Goal: Task Accomplishment & Management: Complete application form

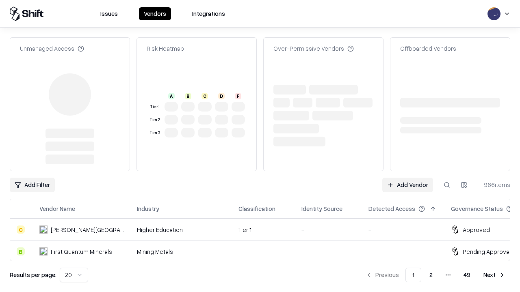
click at [407, 185] on link "Add Vendor" at bounding box center [407, 185] width 51 height 15
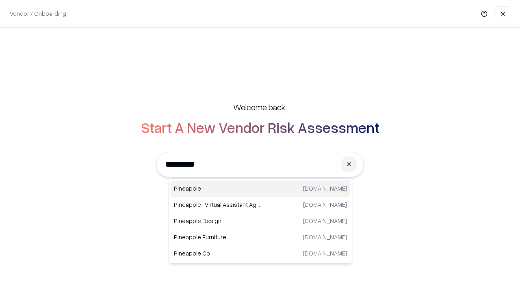
click at [260, 189] on div "Pineapple [DOMAIN_NAME]" at bounding box center [261, 189] width 180 height 16
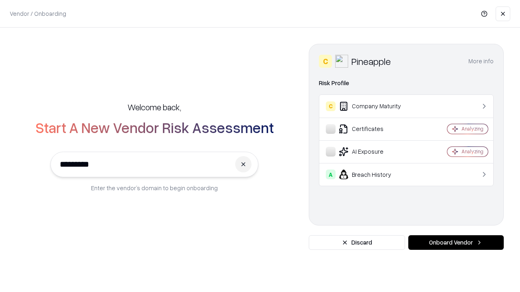
type input "*********"
click at [456, 243] on button "Onboard Vendor" at bounding box center [455, 243] width 95 height 15
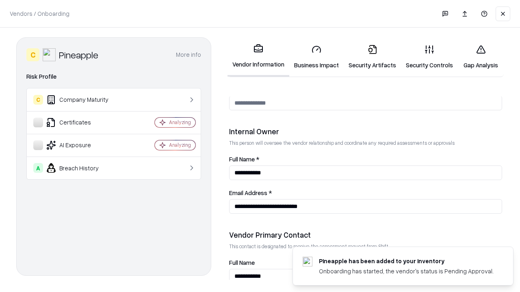
scroll to position [421, 0]
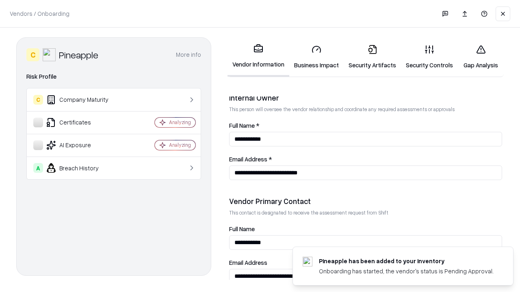
click at [372, 57] on link "Security Artifacts" at bounding box center [372, 57] width 57 height 38
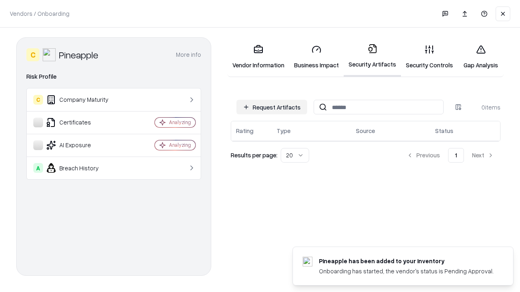
click at [272, 107] on button "Request Artifacts" at bounding box center [271, 107] width 71 height 15
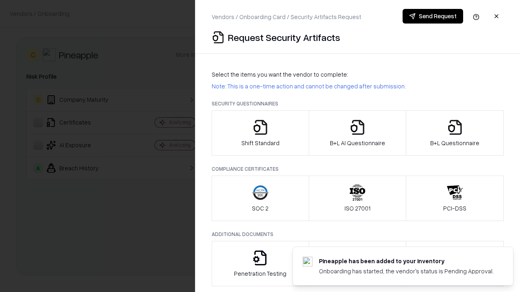
click at [455, 133] on icon "button" at bounding box center [455, 127] width 16 height 16
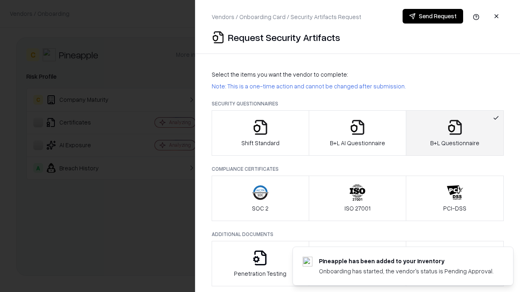
click at [357, 133] on icon "button" at bounding box center [357, 127] width 16 height 16
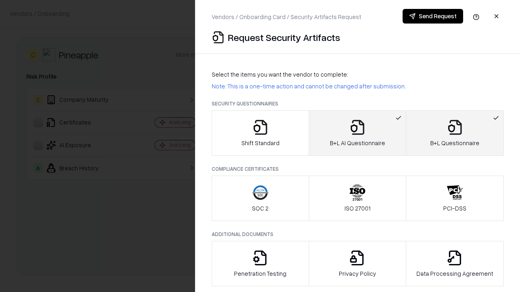
click at [433, 16] on button "Send Request" at bounding box center [433, 16] width 61 height 15
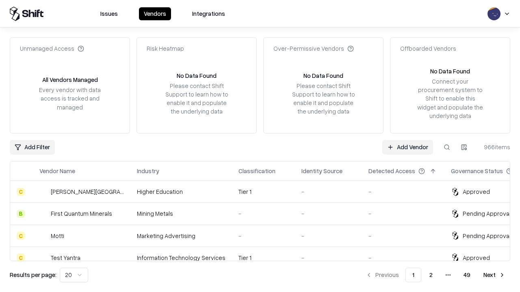
click at [447, 147] on button at bounding box center [446, 147] width 15 height 15
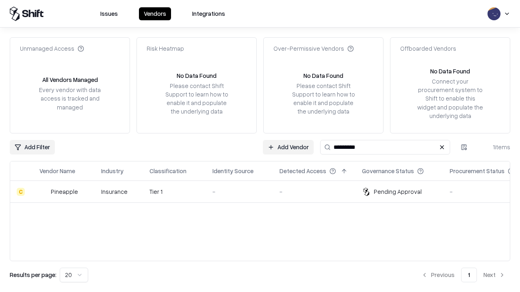
type input "*********"
click at [265, 192] on div "-" at bounding box center [239, 192] width 54 height 9
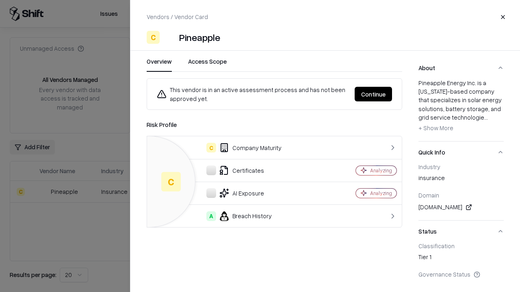
click at [373, 94] on button "Continue" at bounding box center [373, 94] width 37 height 15
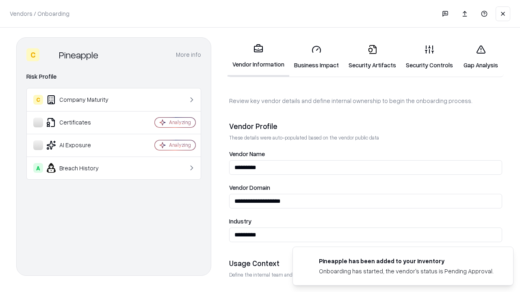
click at [372, 57] on link "Security Artifacts" at bounding box center [372, 57] width 57 height 38
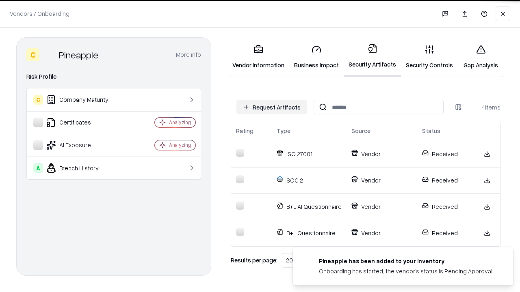
click at [481, 57] on link "Gap Analysis" at bounding box center [481, 57] width 46 height 38
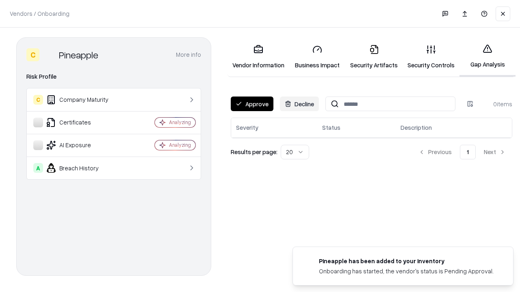
click at [252, 104] on button "Approve" at bounding box center [252, 104] width 43 height 15
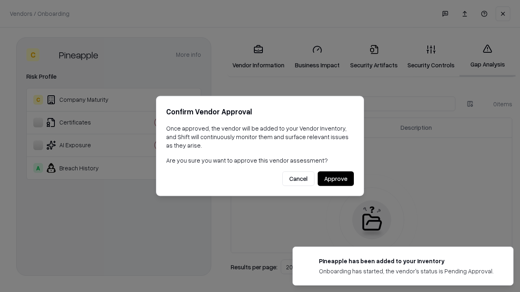
click at [336, 179] on button "Approve" at bounding box center [336, 179] width 36 height 15
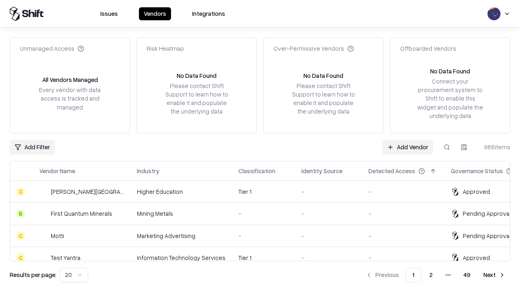
type input "*********"
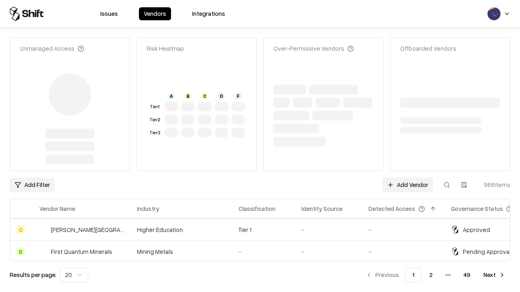
click at [407, 178] on link "Add Vendor" at bounding box center [407, 185] width 51 height 15
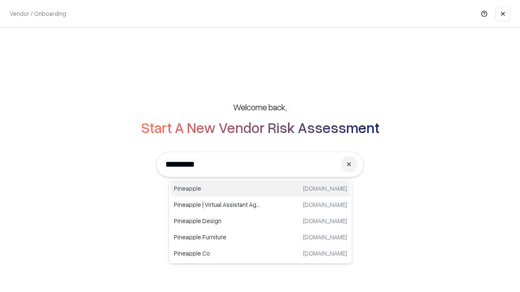
click at [260, 189] on div "Pineapple pineappleenergy.com" at bounding box center [261, 189] width 180 height 16
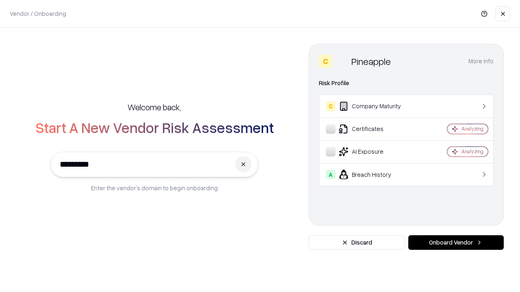
type input "*********"
click at [456, 243] on button "Onboard Vendor" at bounding box center [455, 243] width 95 height 15
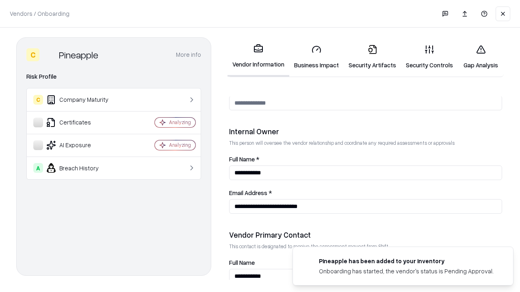
scroll to position [421, 0]
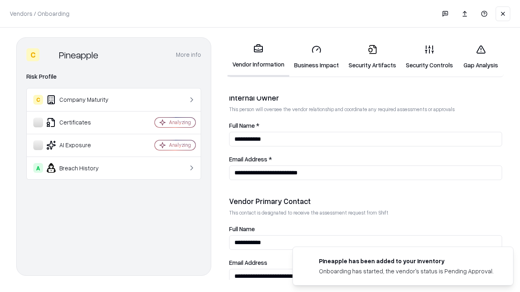
click at [481, 57] on link "Gap Analysis" at bounding box center [481, 57] width 46 height 38
